Goal: Task Accomplishment & Management: Manage account settings

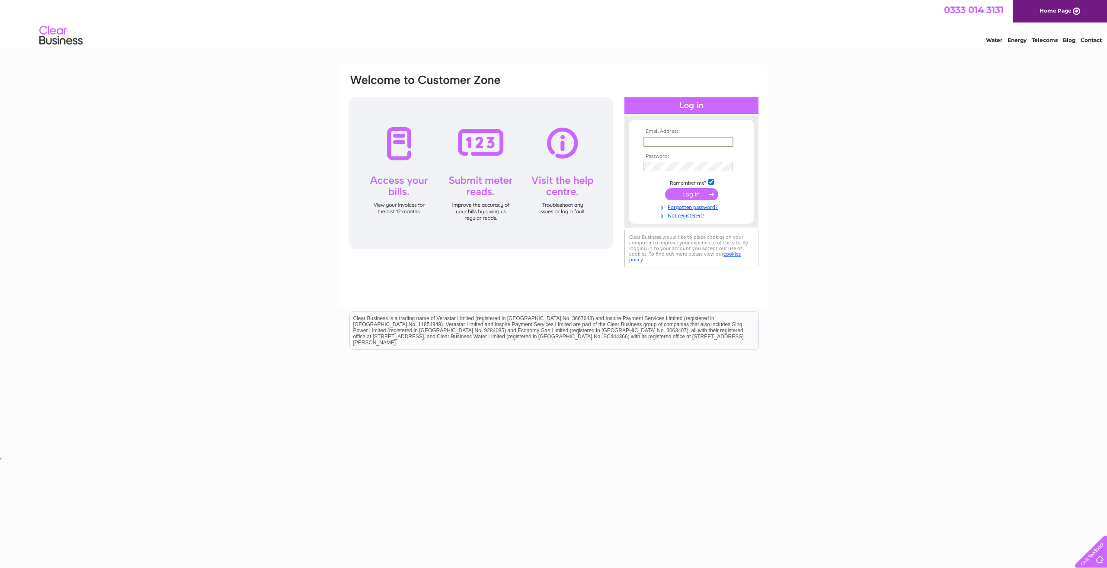
click at [685, 141] on input "text" at bounding box center [689, 142] width 90 height 10
type input "BACM.AP.UK@braemar.com"
click at [710, 182] on input "checkbox" at bounding box center [711, 182] width 6 height 6
checkbox input "false"
click at [709, 193] on input "submit" at bounding box center [691, 193] width 53 height 12
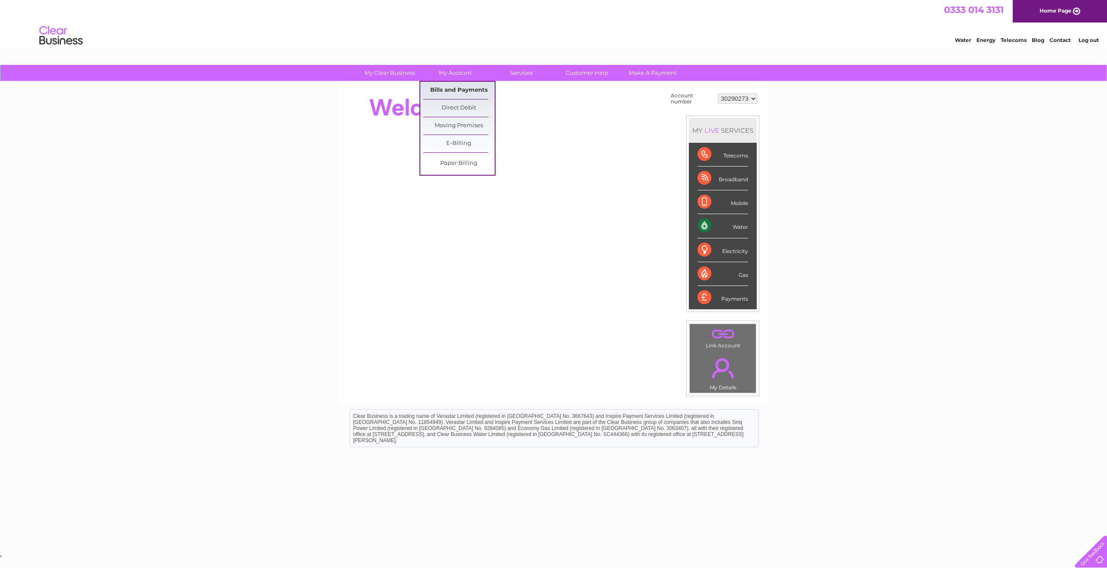
click at [457, 90] on link "Bills and Payments" at bounding box center [458, 90] width 71 height 17
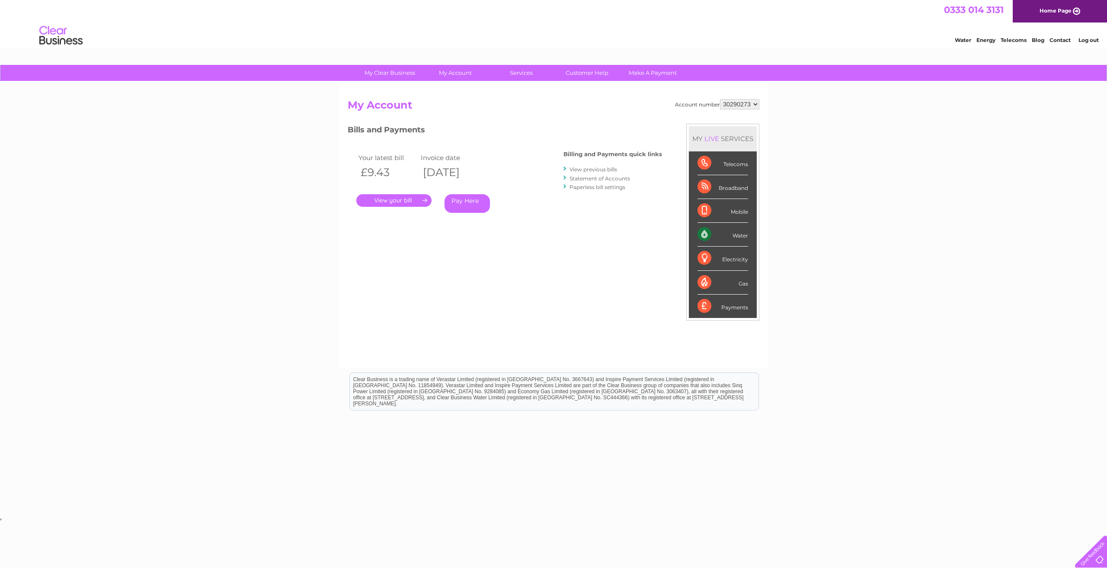
drag, startPoint x: 407, startPoint y: 202, endPoint x: 413, endPoint y: 208, distance: 8.3
click at [407, 202] on link "." at bounding box center [393, 200] width 75 height 13
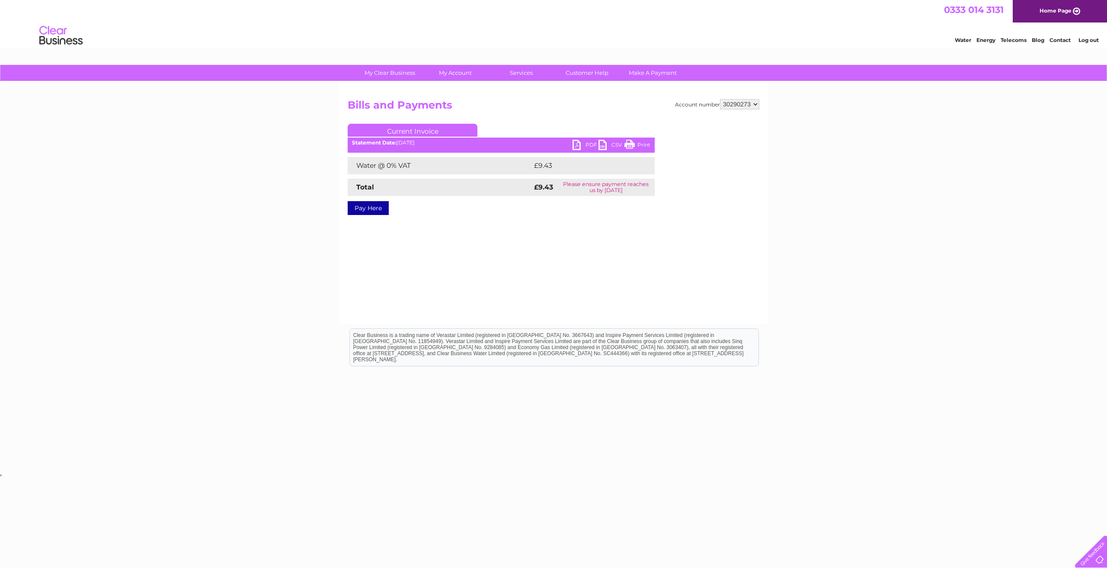
click at [631, 189] on td "Please ensure payment reaches us by 13 October 2025" at bounding box center [605, 187] width 97 height 17
click at [458, 86] on link "Bills and Payments" at bounding box center [458, 90] width 71 height 17
click at [452, 85] on link "Bills and Payments" at bounding box center [458, 90] width 71 height 17
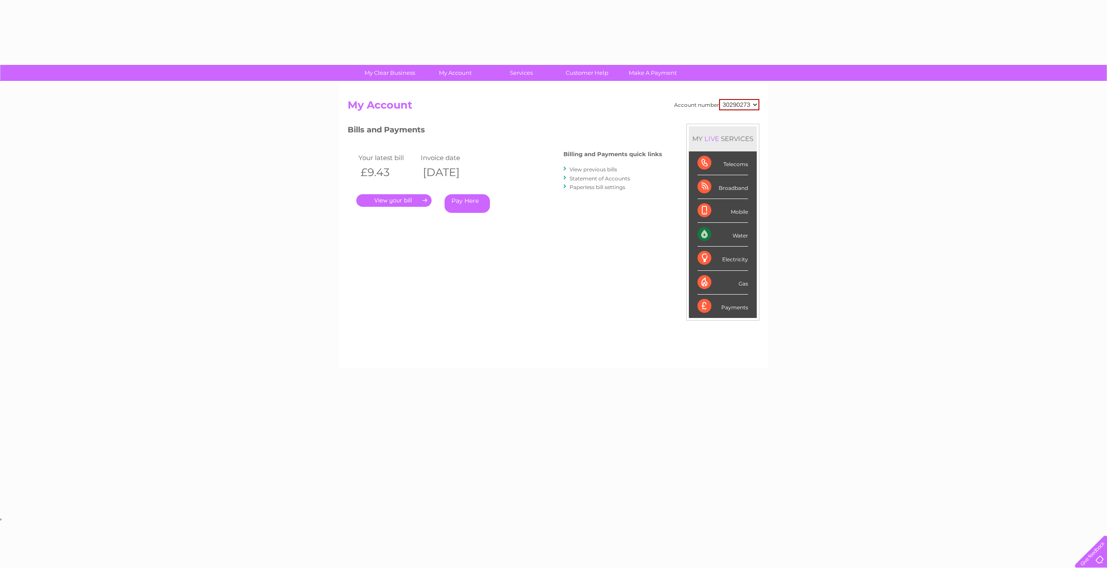
click at [452, 85] on div "Account number 30290273 My Account MY LIVE SERVICES Telecoms Broadband Mobile W…" at bounding box center [554, 225] width 428 height 286
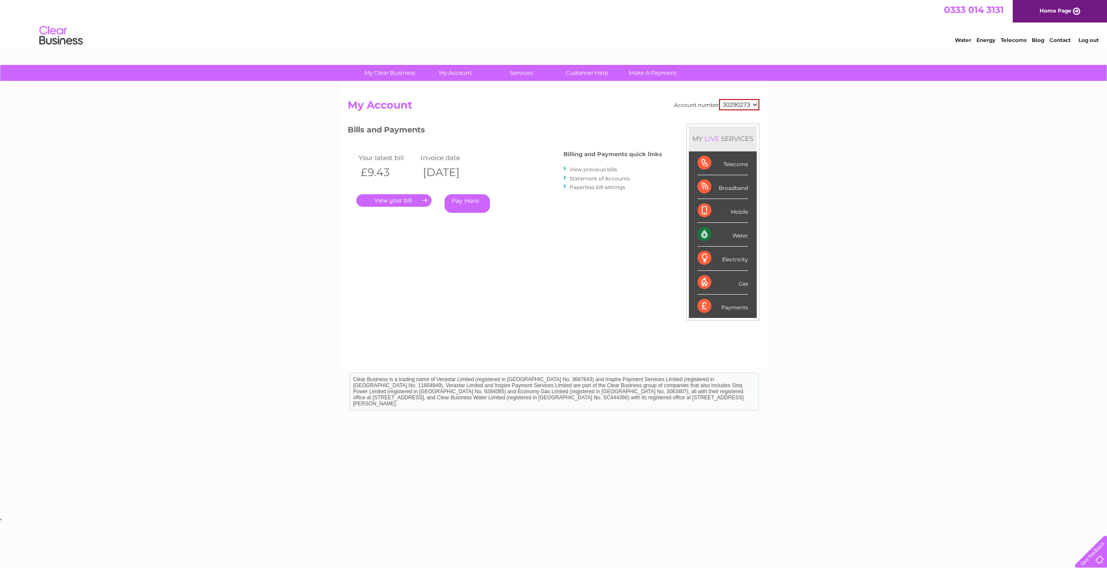
click at [598, 170] on link "View previous bills" at bounding box center [594, 169] width 48 height 6
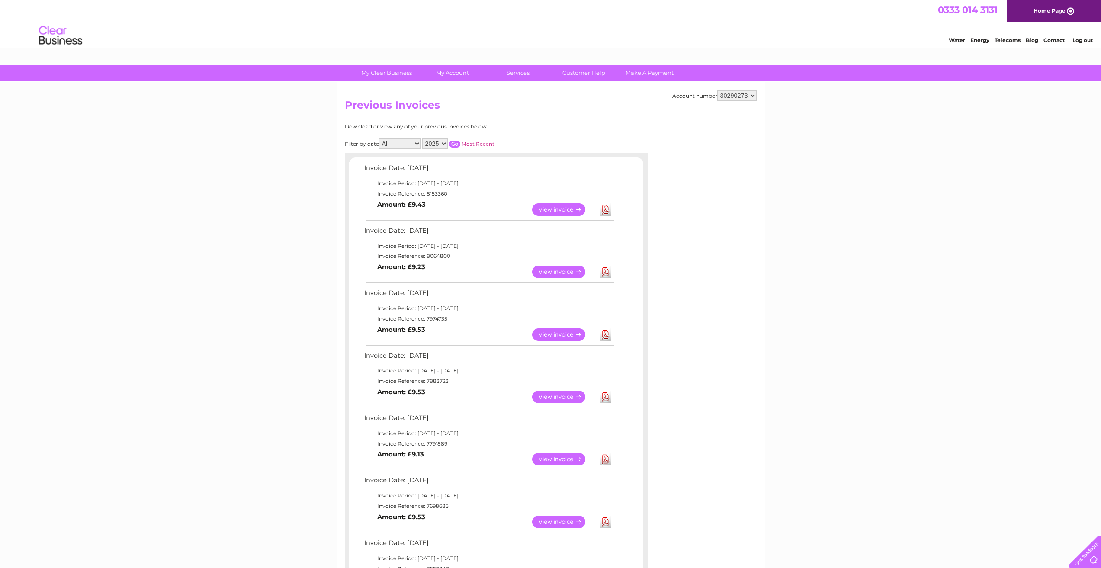
click at [564, 211] on link "View" at bounding box center [564, 209] width 64 height 13
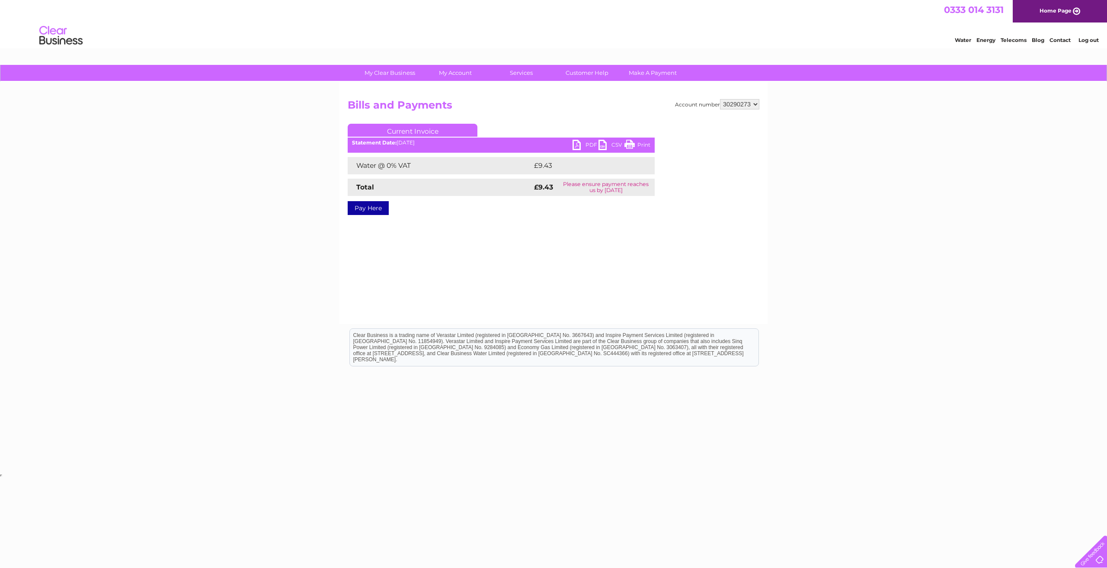
click at [603, 253] on div "Account number 30290273 Bills and Payments Current Invoice PDF CSV Print £9.43" at bounding box center [554, 203] width 428 height 242
click at [589, 147] on link "PDF" at bounding box center [586, 146] width 26 height 13
